Goal: Task Accomplishment & Management: Manage account settings

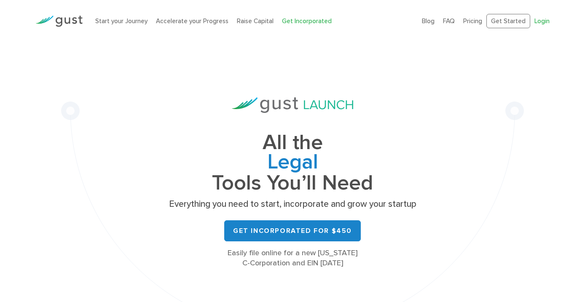
click at [539, 23] on link "Login" at bounding box center [542, 21] width 15 height 8
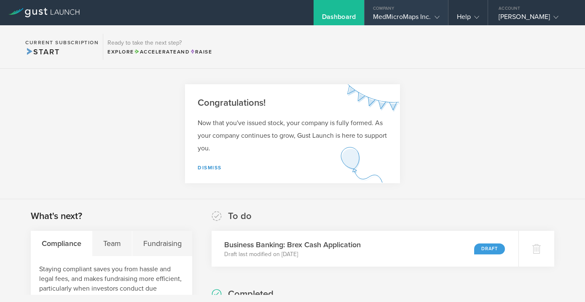
click at [407, 13] on div "MedMicroMaps Inc." at bounding box center [406, 19] width 67 height 13
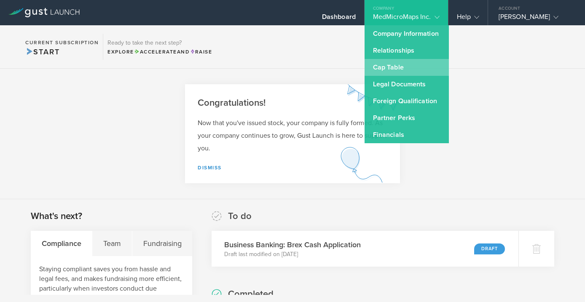
click at [385, 72] on link "Cap Table" at bounding box center [407, 67] width 84 height 17
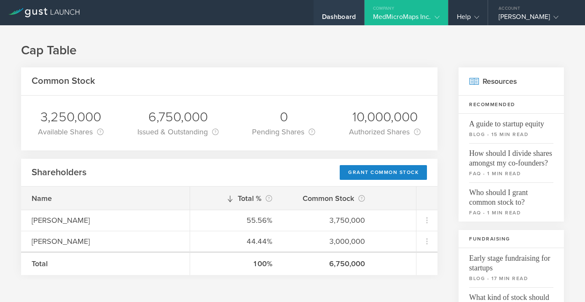
click at [322, 16] on div "Dashboard" at bounding box center [339, 19] width 34 height 13
